Goal: Find specific page/section: Find specific page/section

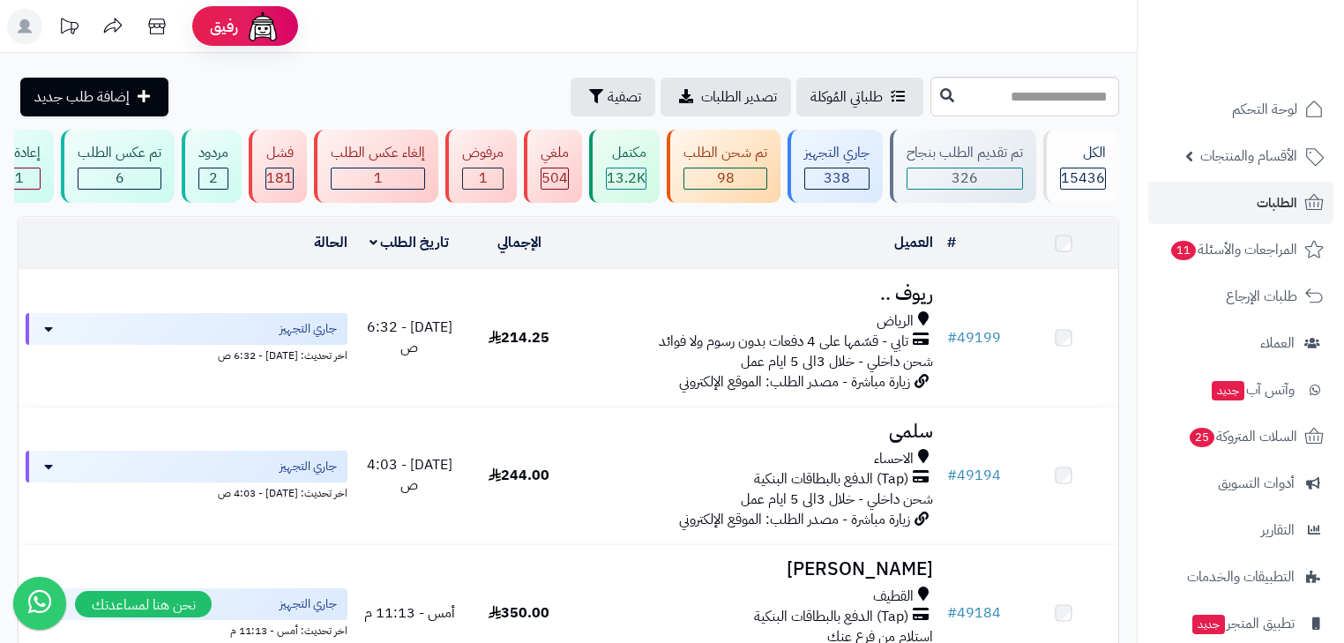
click at [1276, 212] on span "الطلبات" at bounding box center [1277, 202] width 41 height 25
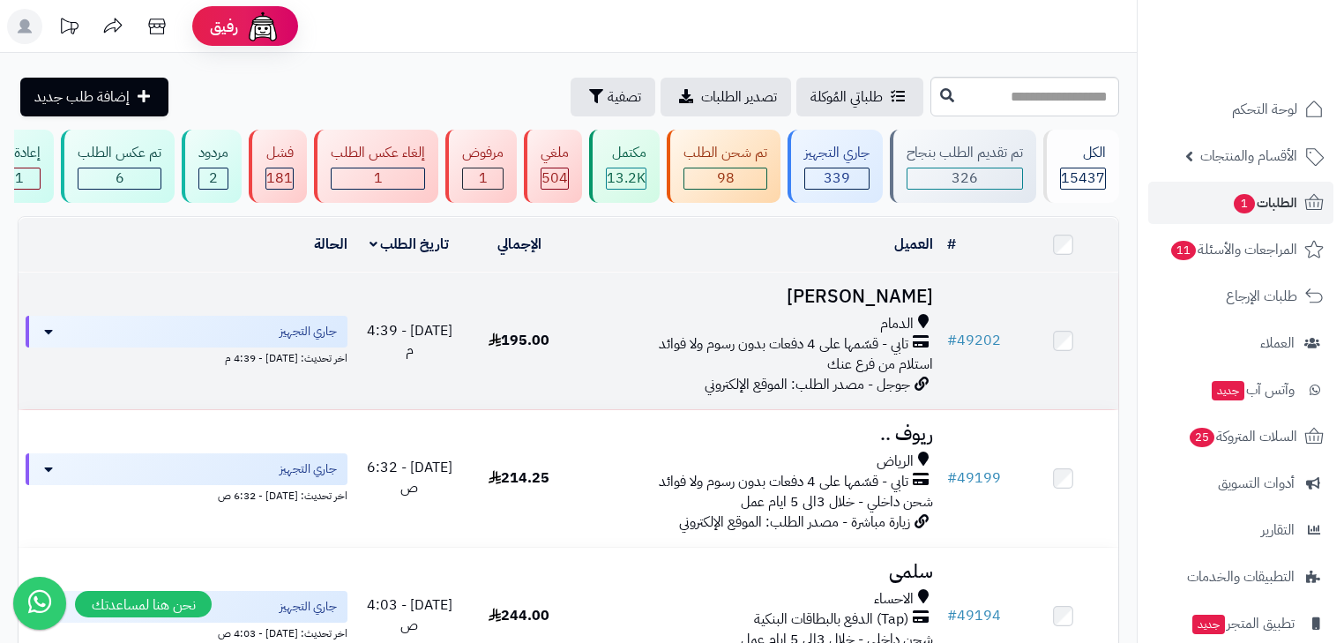
click at [871, 304] on h3 "[PERSON_NAME]" at bounding box center [757, 297] width 352 height 20
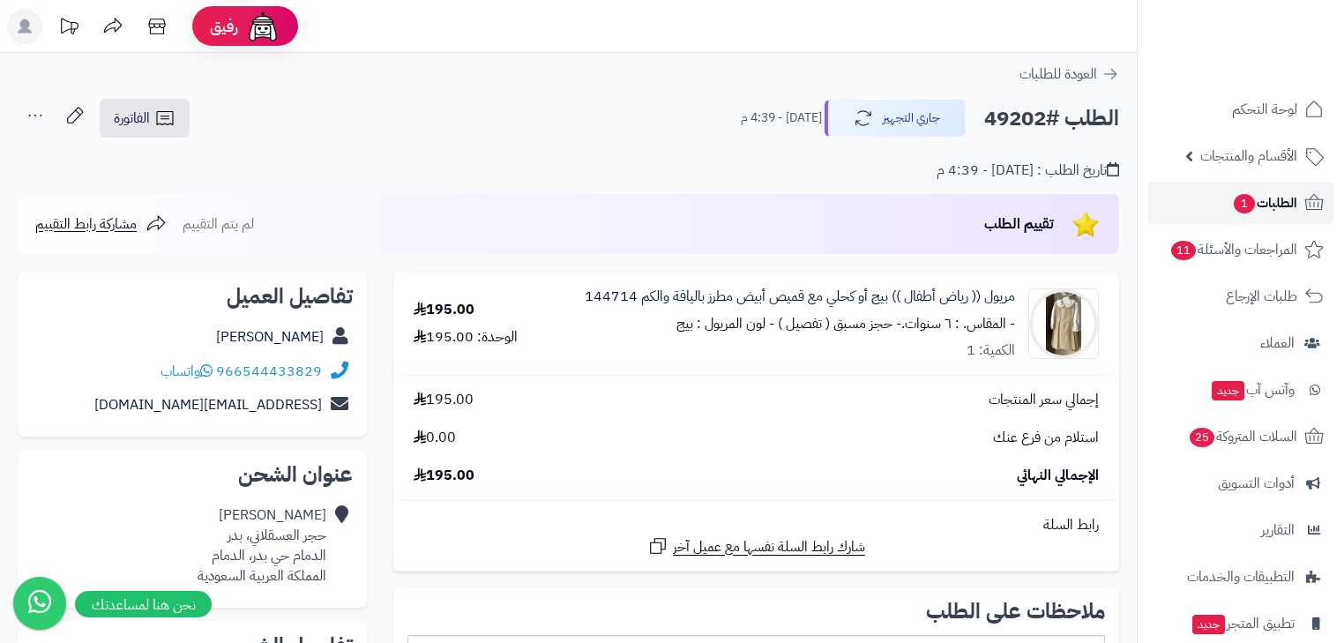
click at [1287, 195] on span "الطلبات 1" at bounding box center [1264, 202] width 65 height 25
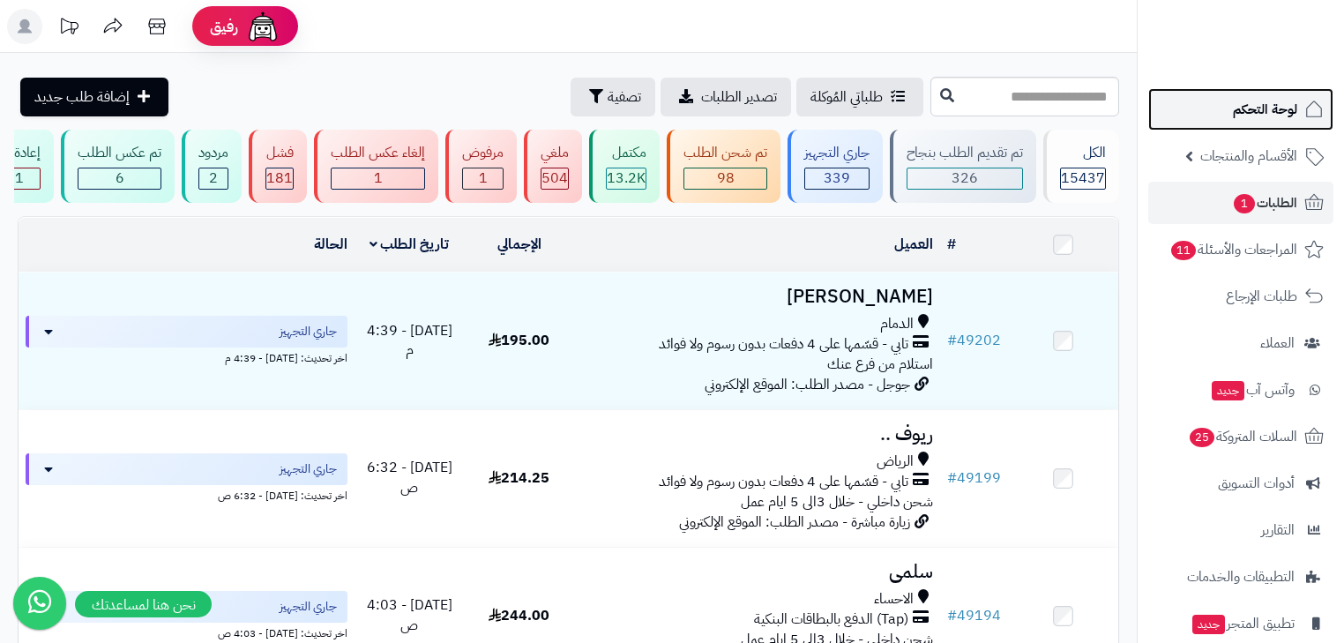
click at [1265, 123] on link "لوحة التحكم" at bounding box center [1240, 109] width 185 height 42
